Goal: Task Accomplishment & Management: Manage account settings

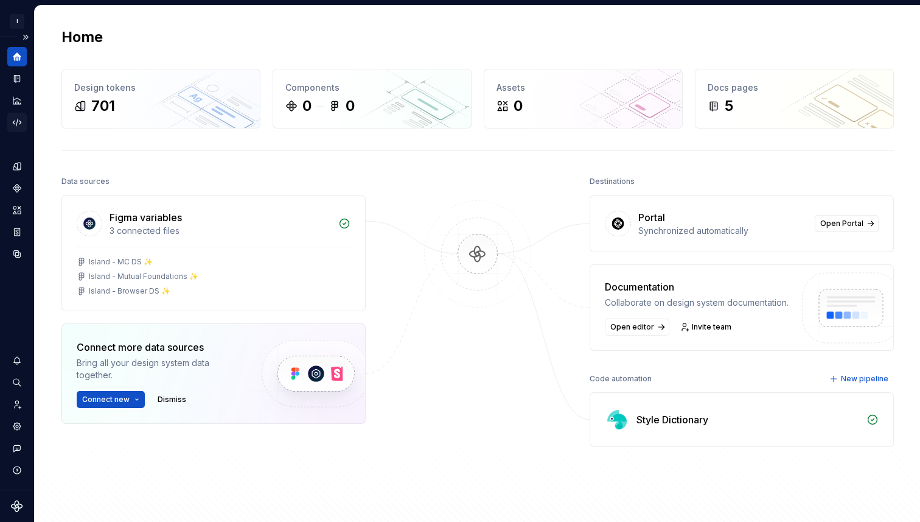
click at [16, 120] on icon "Code automation" at bounding box center [17, 122] width 11 height 11
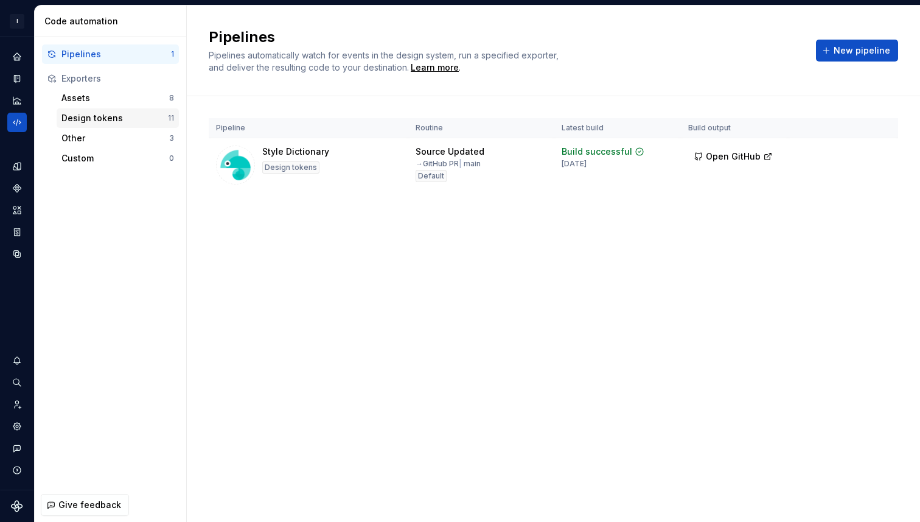
click at [147, 119] on div "Design tokens" at bounding box center [114, 118] width 107 height 12
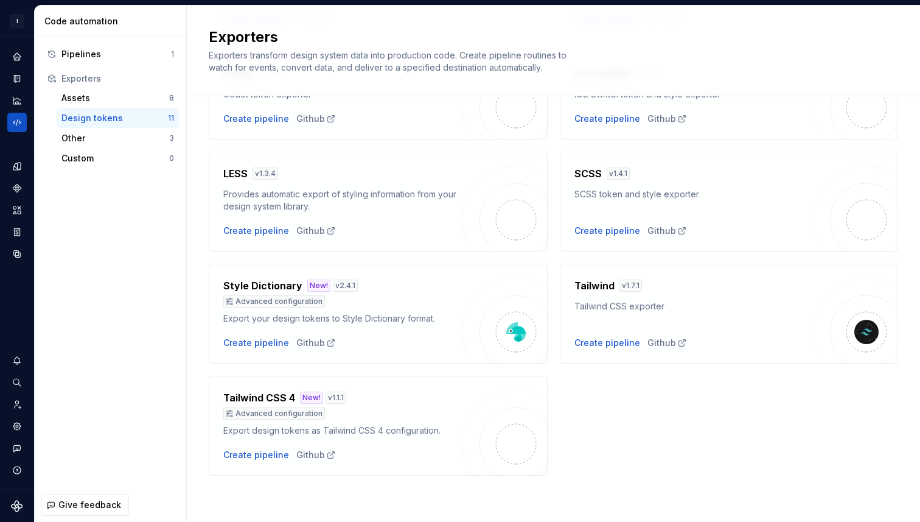
scroll to position [333, 0]
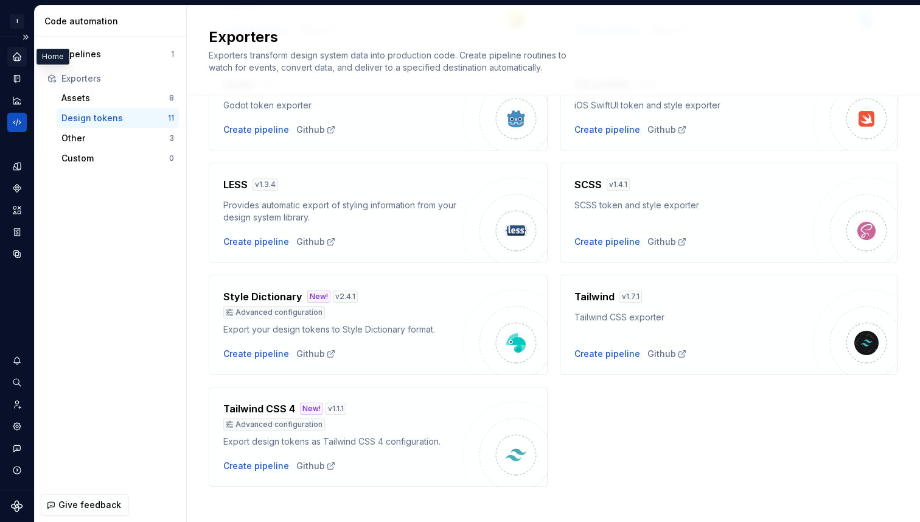
click at [23, 55] on div "Home" at bounding box center [16, 56] width 19 height 19
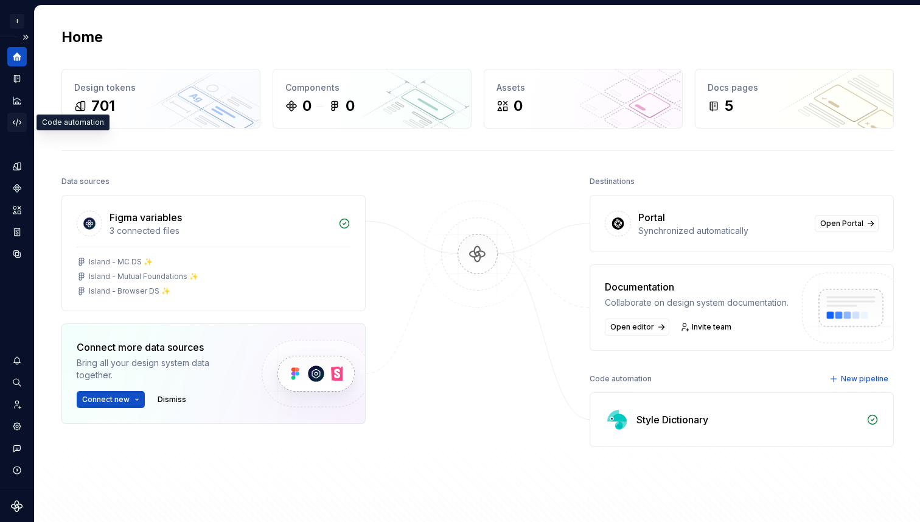
click at [19, 124] on icon "Code automation" at bounding box center [17, 122] width 8 height 7
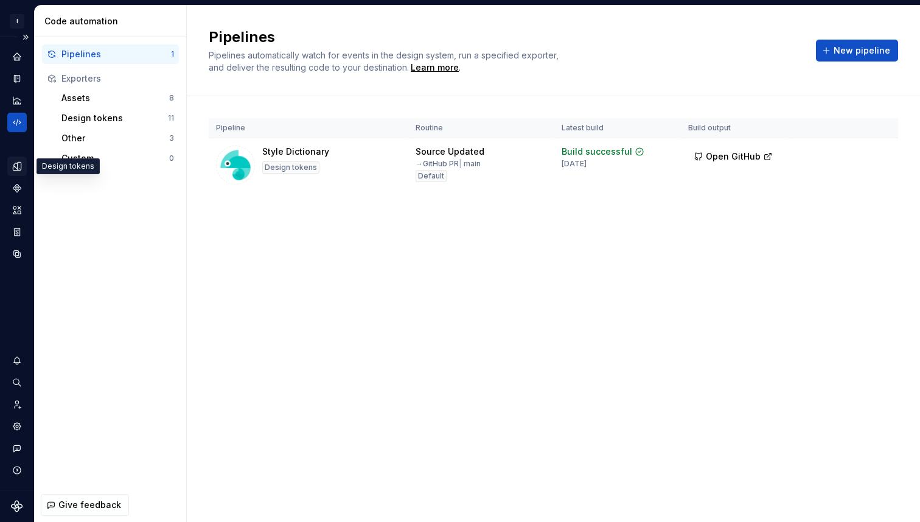
click at [26, 171] on div "Design tokens" at bounding box center [16, 165] width 19 height 19
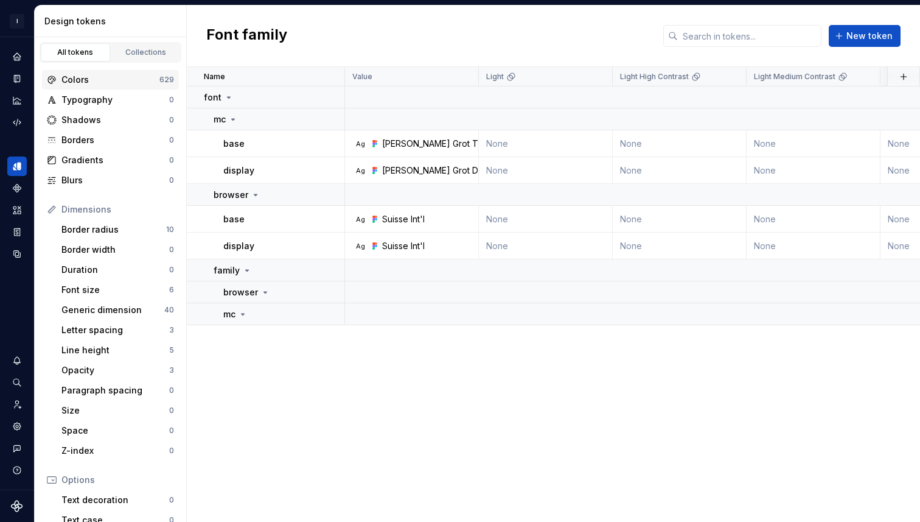
click at [113, 85] on div "Colors" at bounding box center [110, 80] width 98 height 12
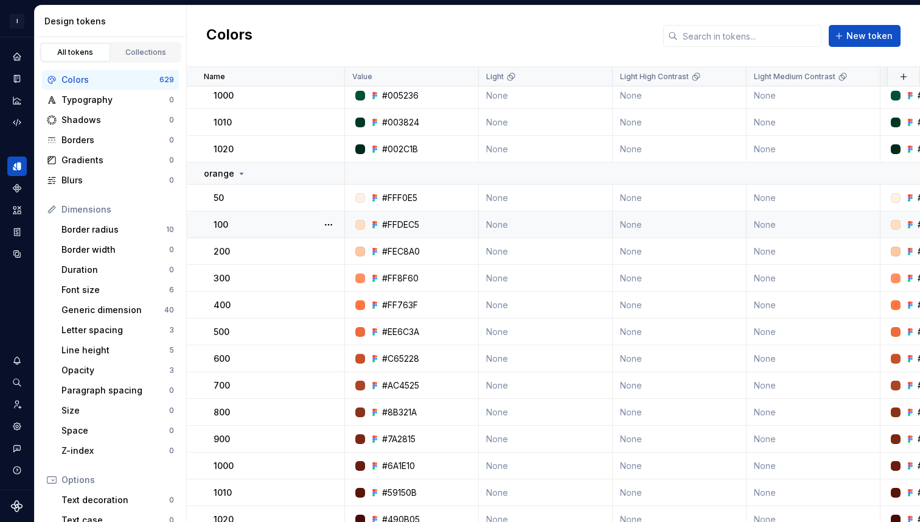
scroll to position [5149, 0]
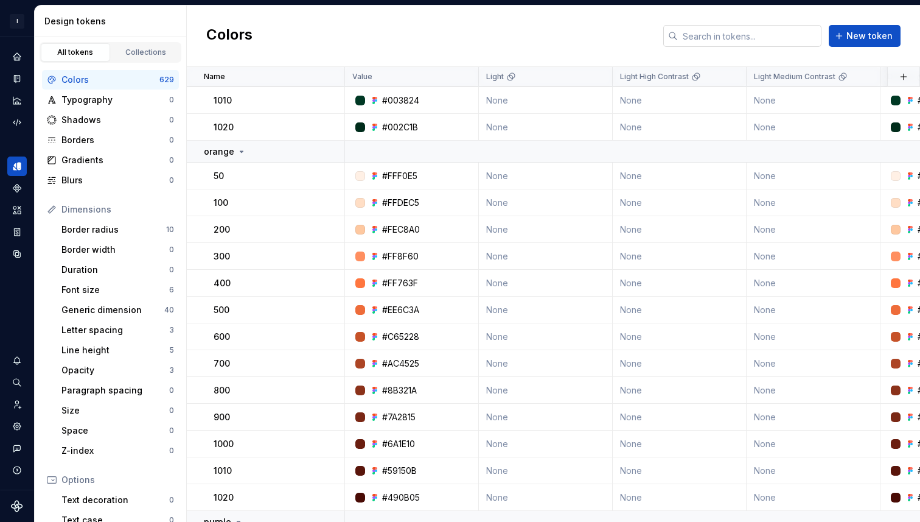
click at [698, 41] on input "text" at bounding box center [750, 36] width 144 height 22
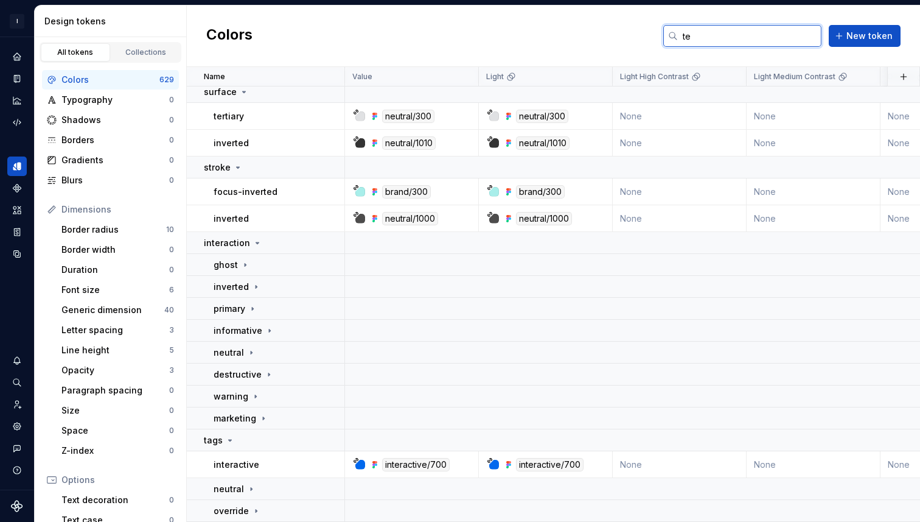
scroll to position [4295, 0]
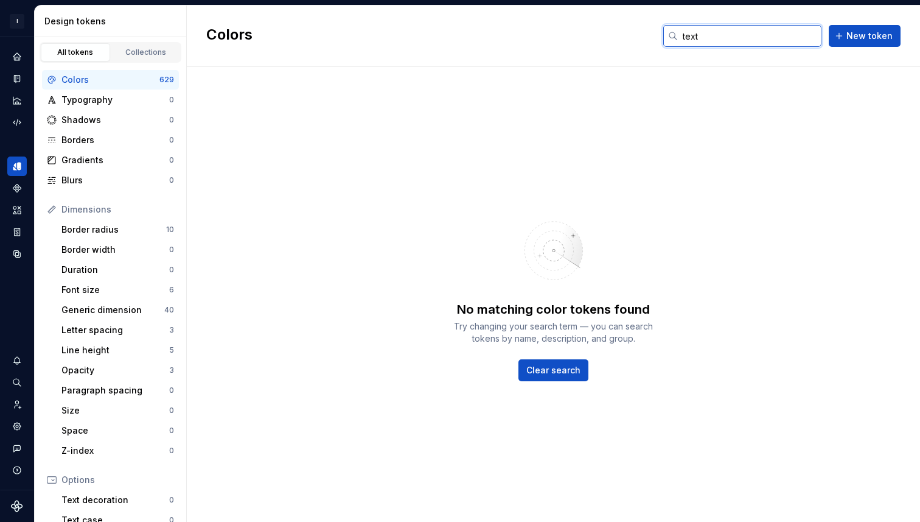
type input "text-"
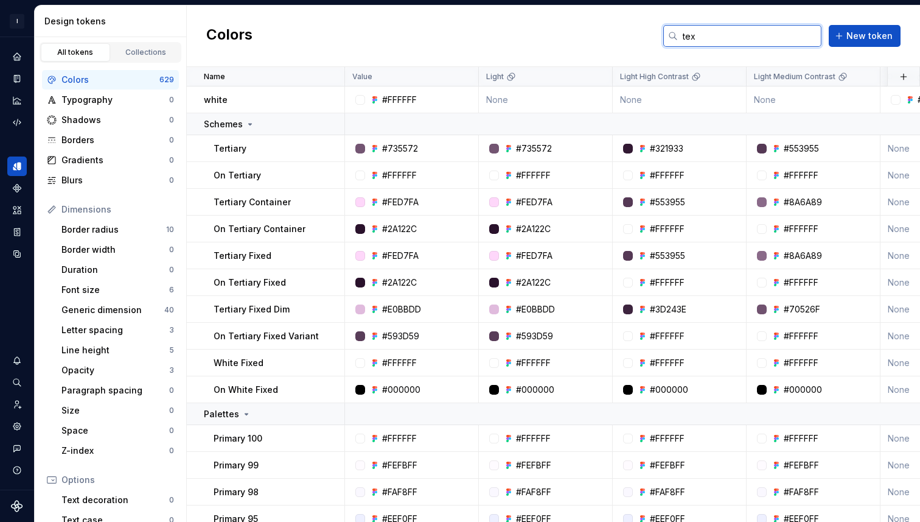
type input "text"
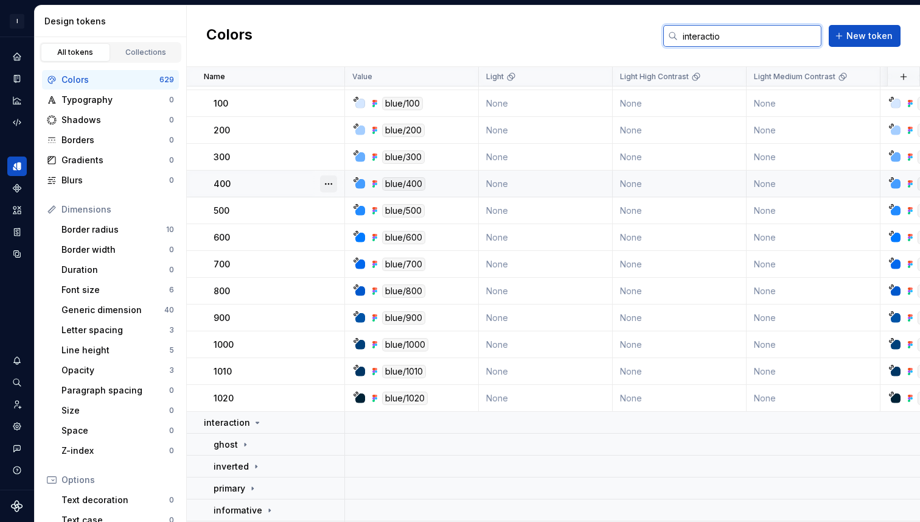
scroll to position [187, 0]
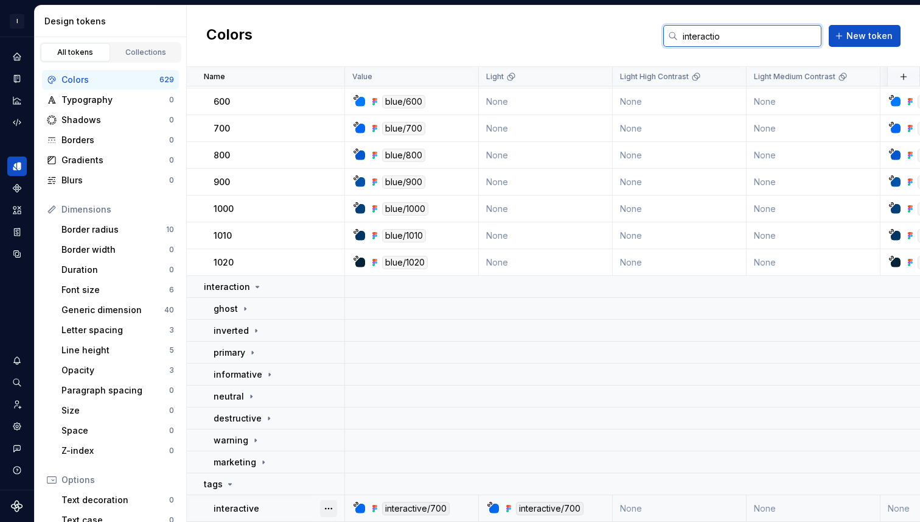
type input "interactio"
click at [328, 501] on button "button" at bounding box center [328, 508] width 17 height 17
click at [455, 501] on html "I Design \ Design system data Design tokens All tokens Collections Colors 629 T…" at bounding box center [460, 261] width 920 height 522
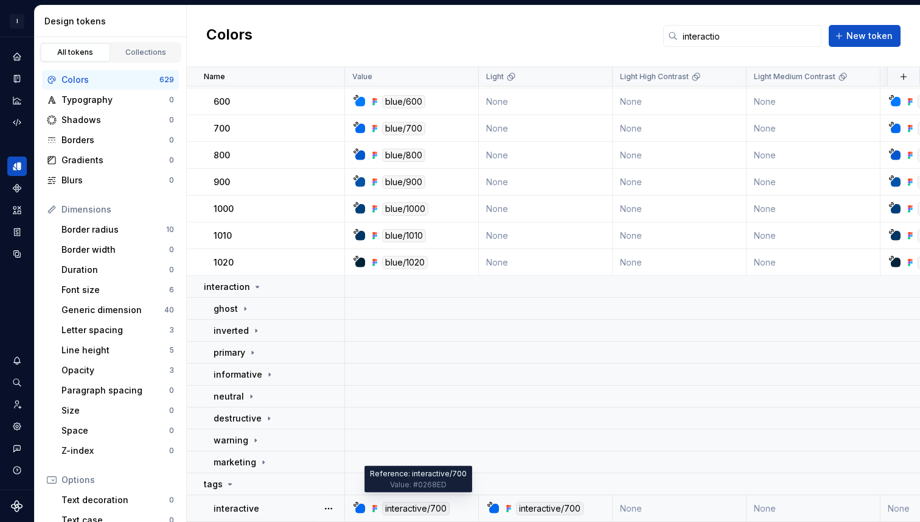
click at [445, 502] on div "interactive/700" at bounding box center [416, 508] width 68 height 13
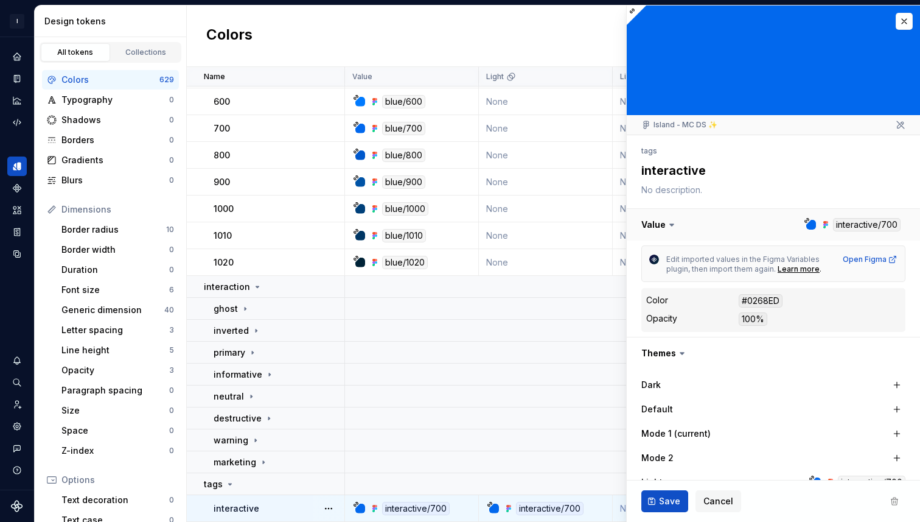
type textarea "*"
click at [671, 221] on icon at bounding box center [672, 225] width 12 height 12
click at [768, 298] on div "#0268ED" at bounding box center [761, 300] width 44 height 13
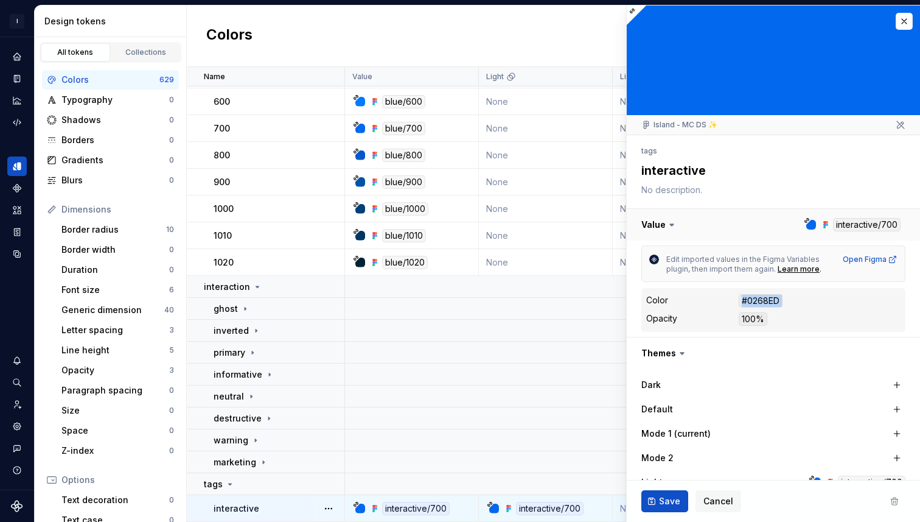
click at [866, 226] on button "button" at bounding box center [773, 225] width 293 height 32
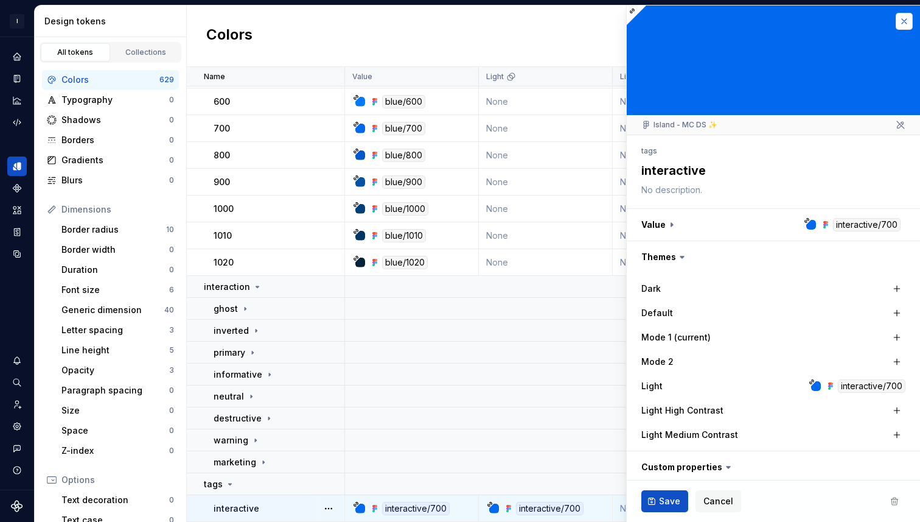
click at [897, 14] on button "button" at bounding box center [904, 21] width 17 height 17
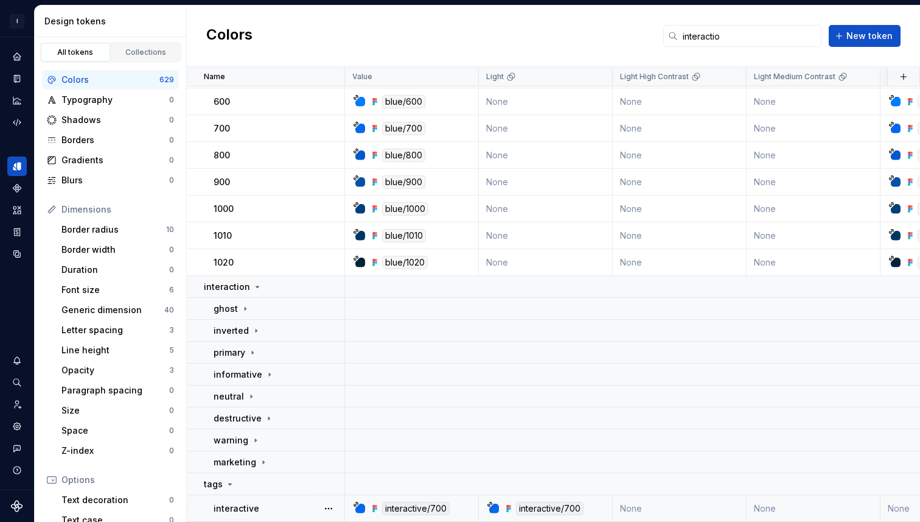
click at [429, 42] on div "Colors interactio New token" at bounding box center [554, 35] width 734 height 61
